Goal: Check status: Check status

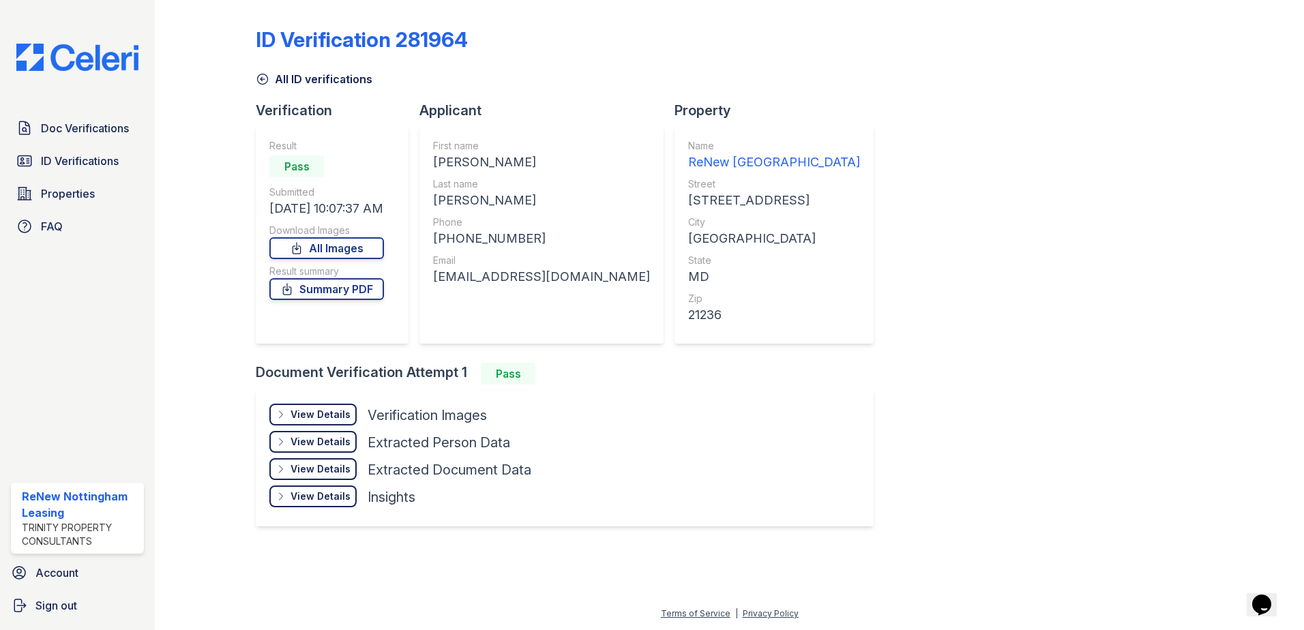
click at [264, 82] on icon at bounding box center [263, 79] width 14 height 14
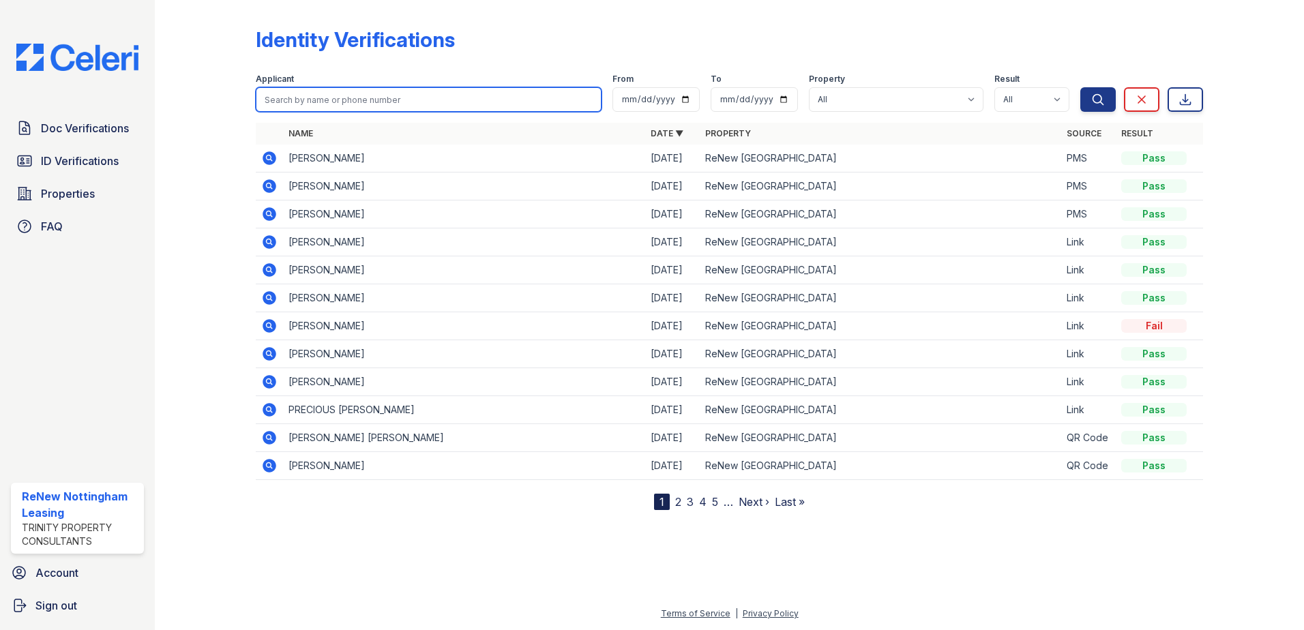
click at [314, 91] on input "search" at bounding box center [429, 99] width 346 height 25
type input "[PERSON_NAME]"
click at [1080, 87] on button "Search" at bounding box center [1097, 99] width 35 height 25
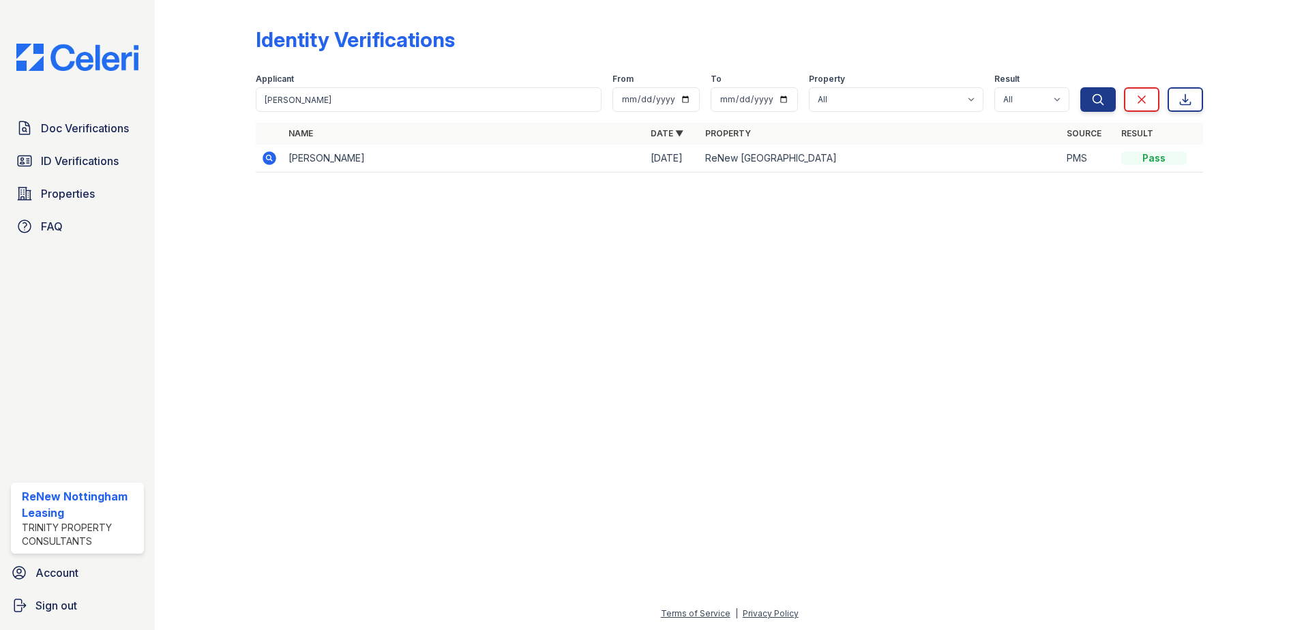
click at [266, 157] on icon at bounding box center [270, 158] width 14 height 14
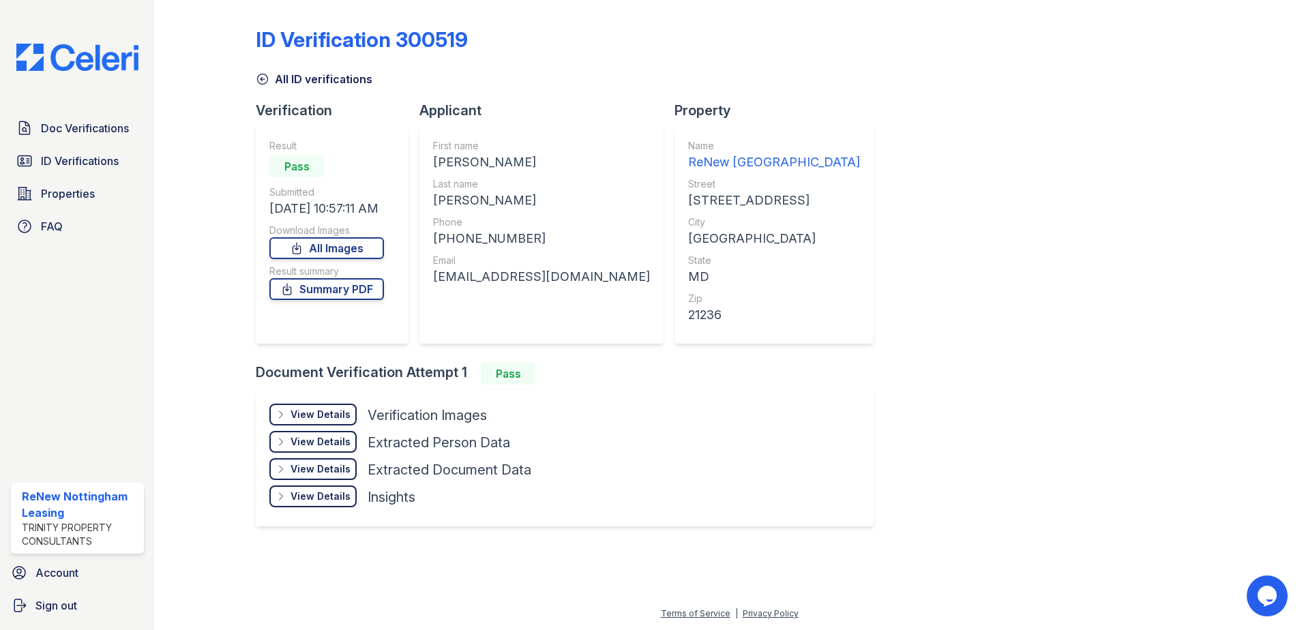
click at [267, 83] on icon at bounding box center [263, 79] width 14 height 14
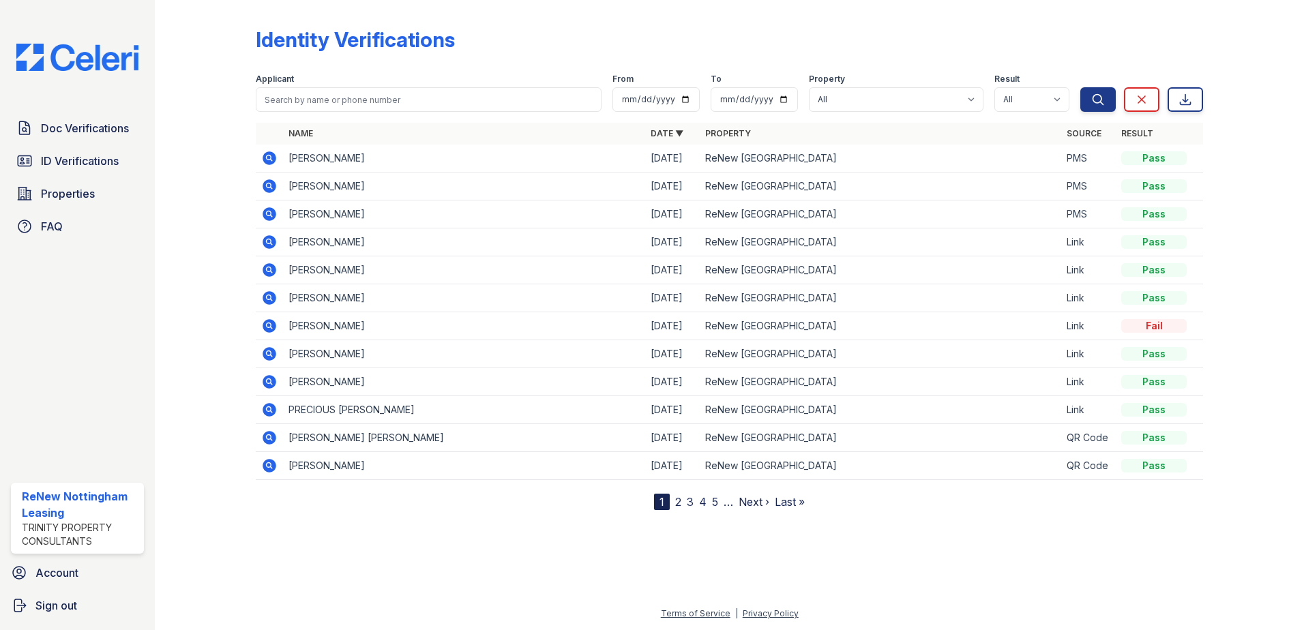
click at [757, 505] on link "Next ›" at bounding box center [754, 502] width 31 height 14
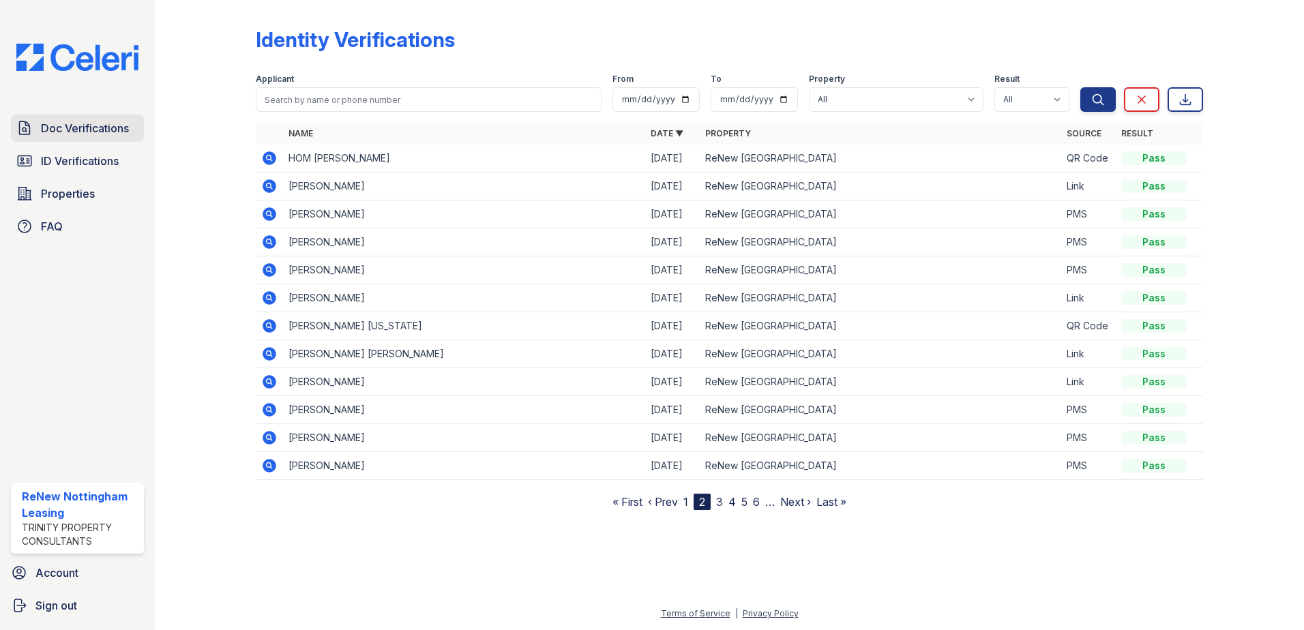
click at [42, 136] on span "Doc Verifications" at bounding box center [85, 128] width 88 height 16
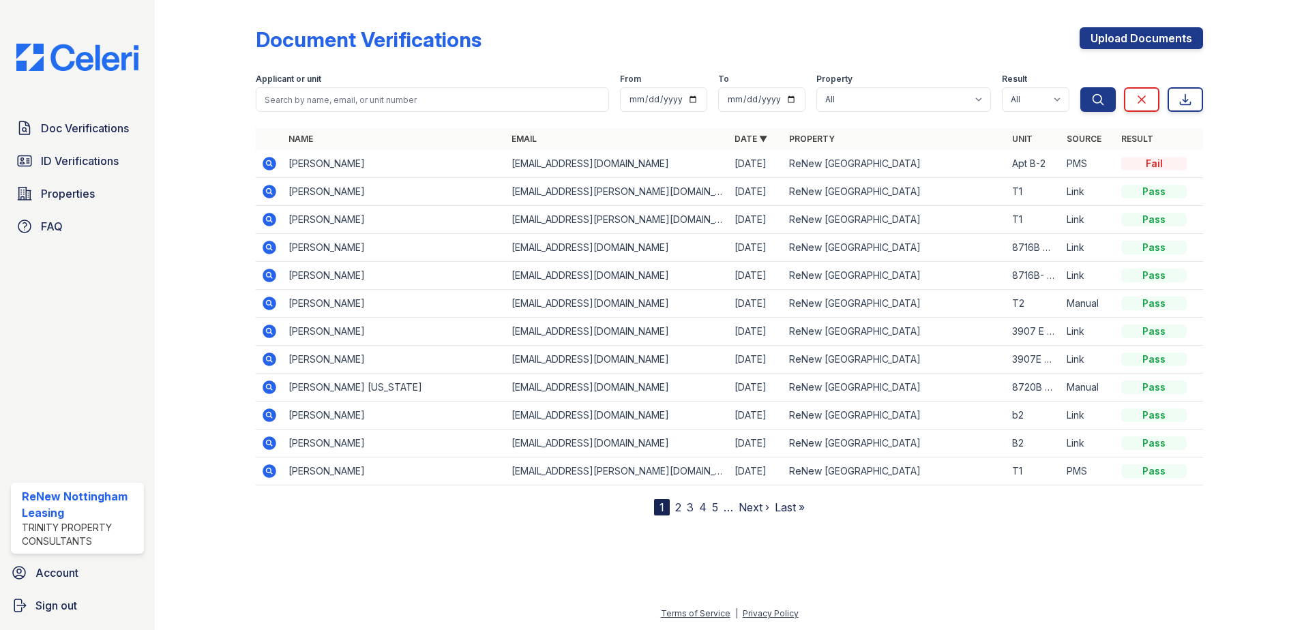
click at [271, 163] on icon at bounding box center [269, 164] width 16 height 16
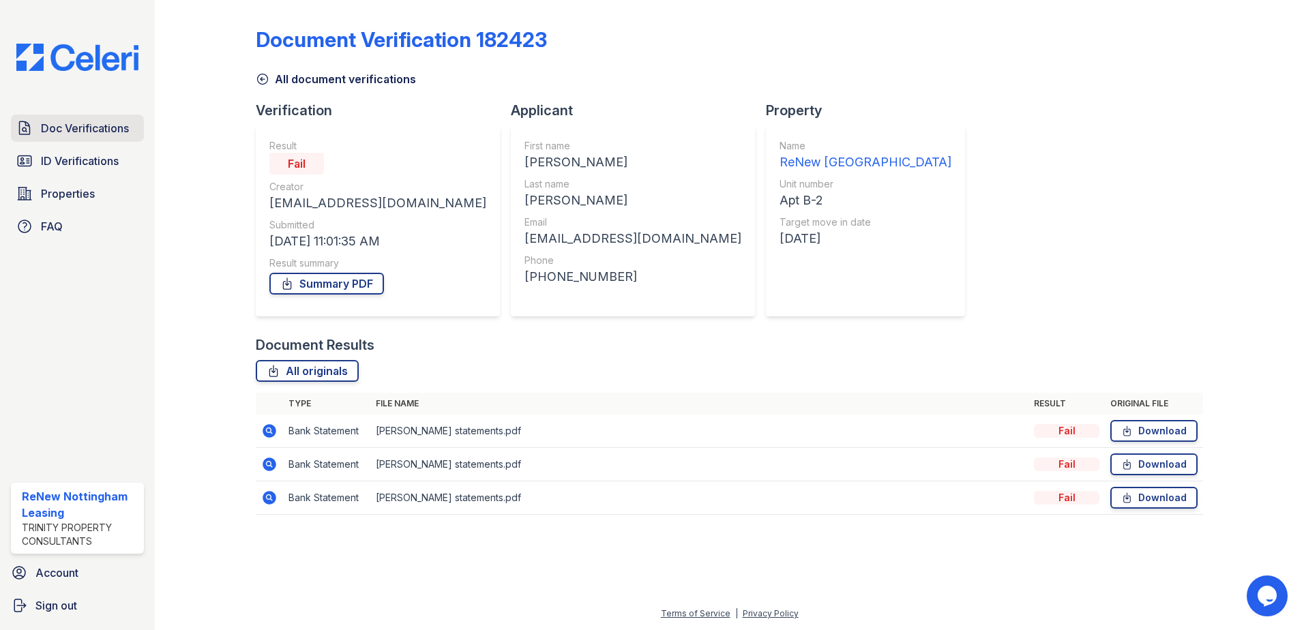
click at [61, 124] on span "Doc Verifications" at bounding box center [85, 128] width 88 height 16
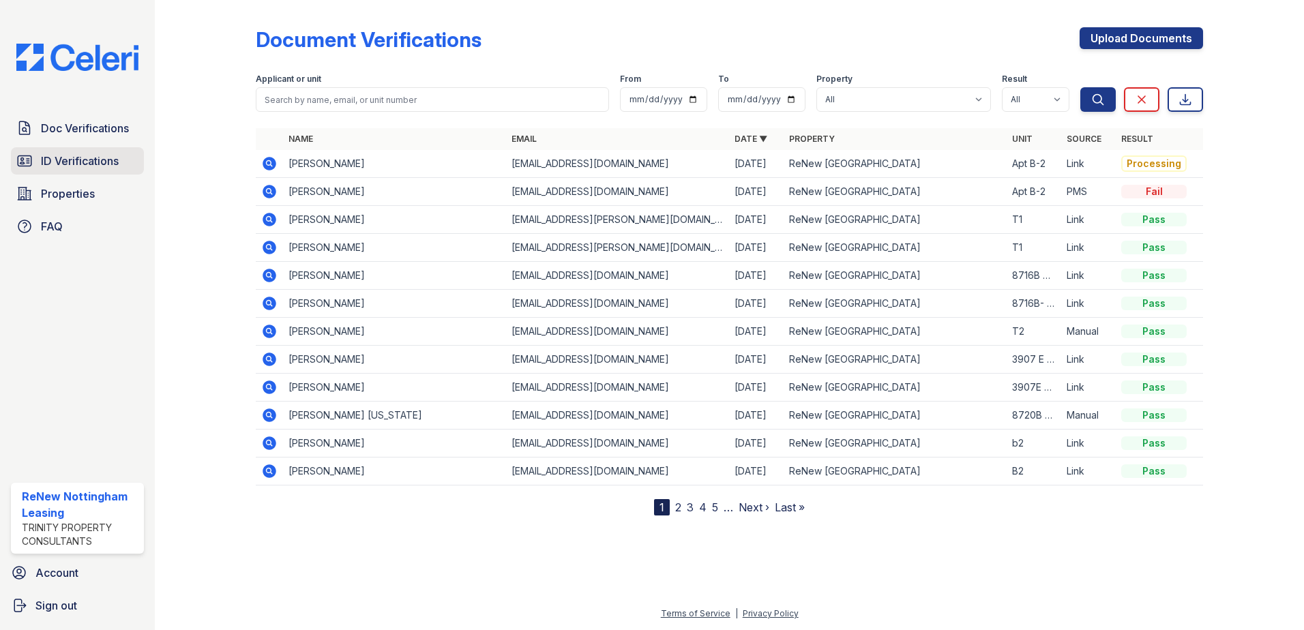
click at [115, 168] on span "ID Verifications" at bounding box center [80, 161] width 78 height 16
